Goal: Information Seeking & Learning: Learn about a topic

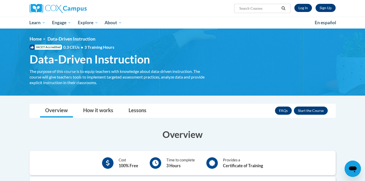
click at [300, 9] on link "Log In" at bounding box center [303, 8] width 18 height 8
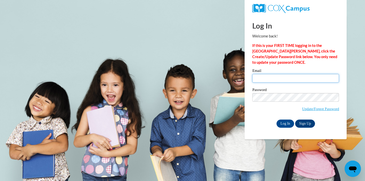
type input "rscaggs3@ivytech.edu"
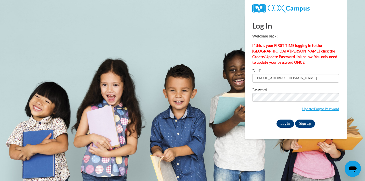
click at [287, 124] on input "Log In" at bounding box center [285, 124] width 18 height 8
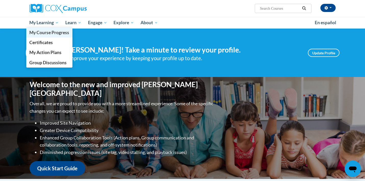
click at [42, 32] on span "My Course Progress" at bounding box center [49, 32] width 40 height 5
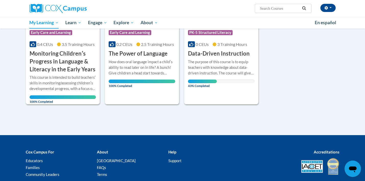
scroll to position [120, 0]
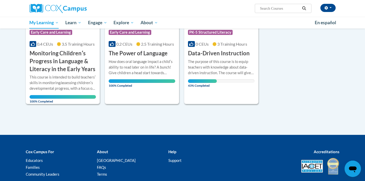
click at [213, 61] on div "The purpose of this course is to equip teachers with knowledge about data-drive…" at bounding box center [221, 67] width 67 height 17
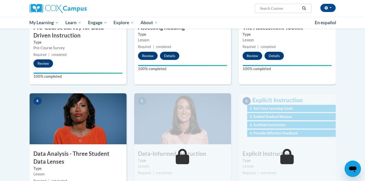
scroll to position [209, 0]
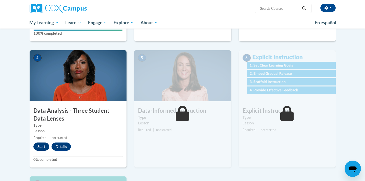
click at [41, 146] on button "Start" at bounding box center [41, 147] width 16 height 8
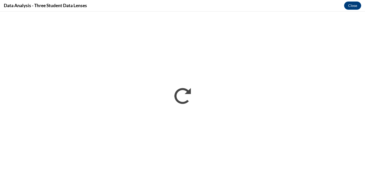
scroll to position [0, 0]
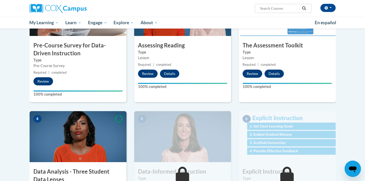
scroll to position [193, 0]
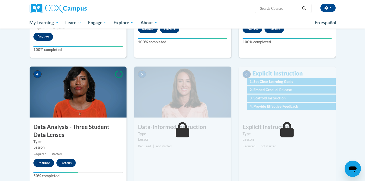
click at [45, 161] on button "Resume" at bounding box center [43, 163] width 21 height 8
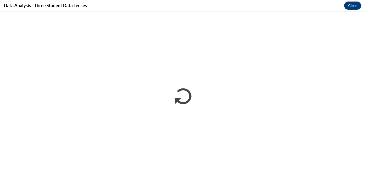
scroll to position [0, 0]
